Goal: Find specific page/section: Find specific page/section

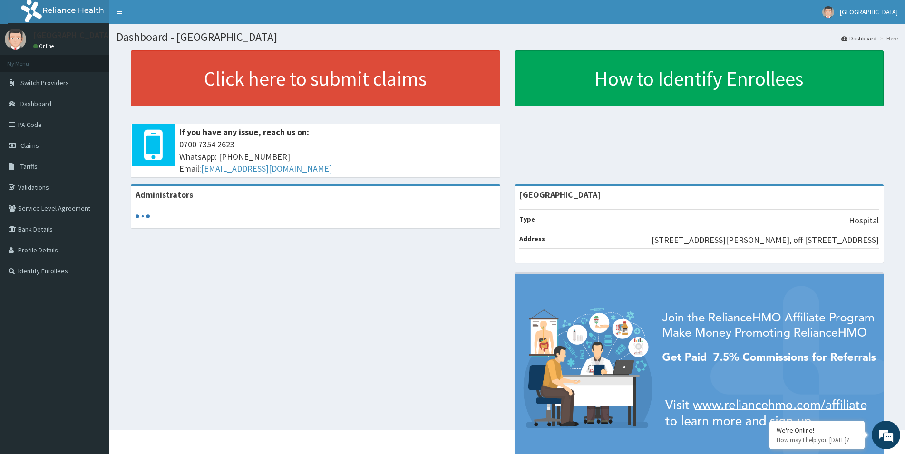
click at [43, 127] on link "PA Code" at bounding box center [54, 124] width 109 height 21
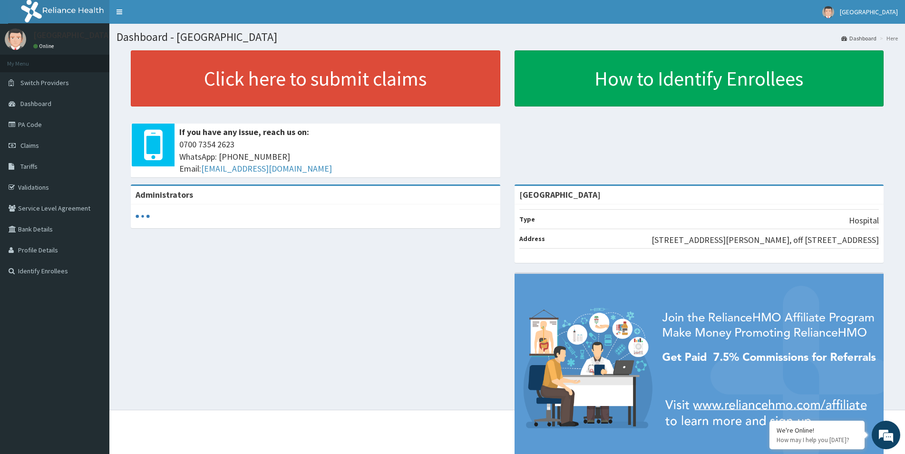
click at [42, 126] on link "PA Code" at bounding box center [54, 124] width 109 height 21
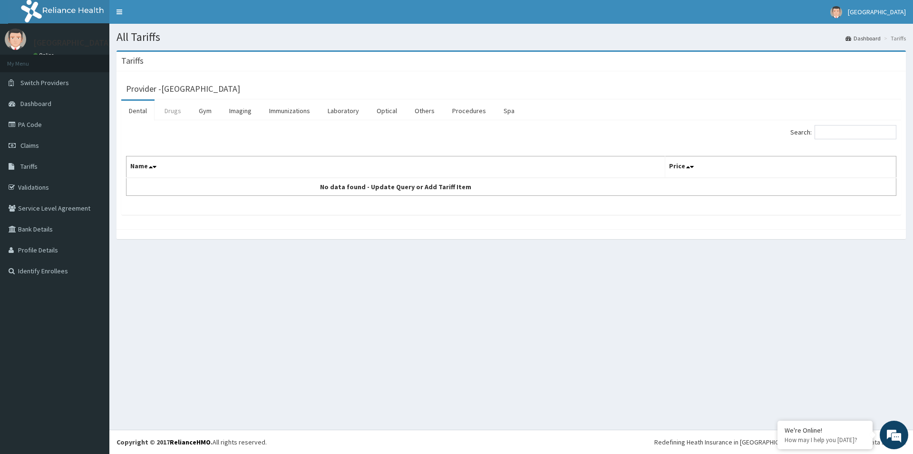
click at [175, 114] on link "Drugs" at bounding box center [173, 111] width 32 height 20
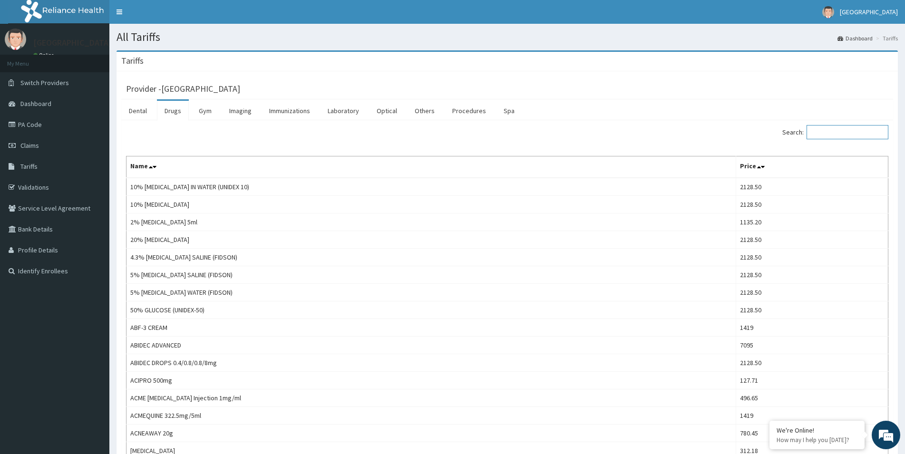
click at [834, 134] on input "Search:" at bounding box center [847, 132] width 82 height 14
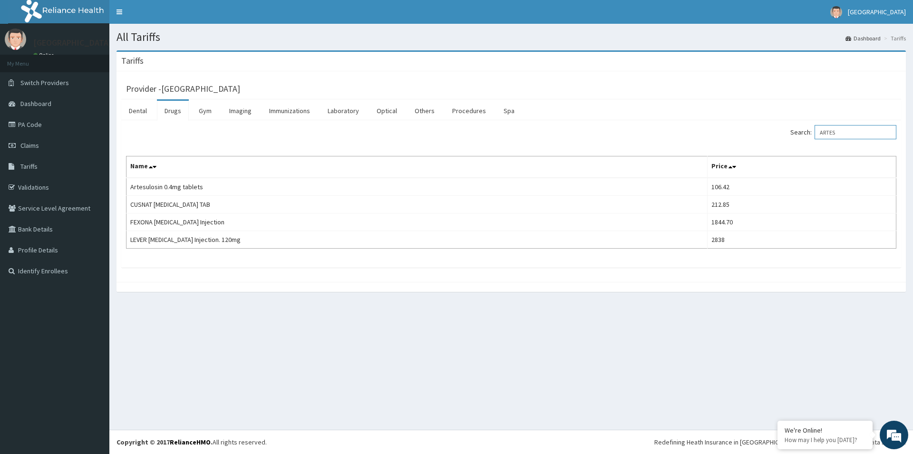
type input "ARTES"
